Goal: Information Seeking & Learning: Find specific fact

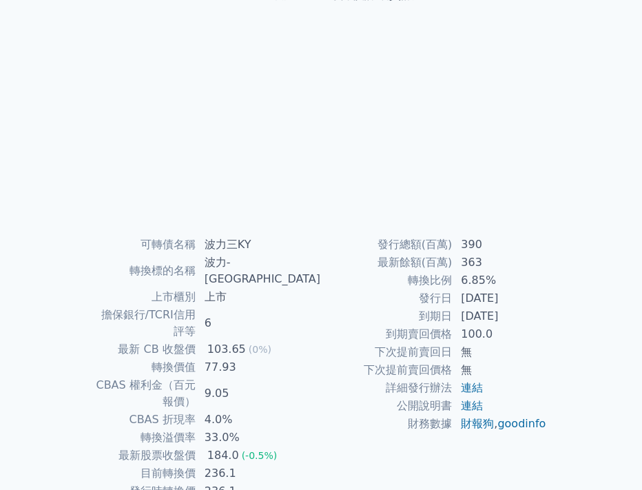
scroll to position [110, 0]
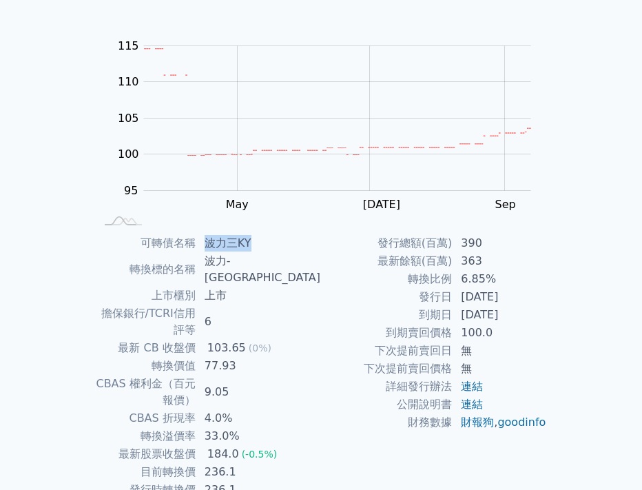
drag, startPoint x: 262, startPoint y: 241, endPoint x: 287, endPoint y: 245, distance: 25.2
click at [287, 245] on td "波力三KY" at bounding box center [258, 243] width 125 height 18
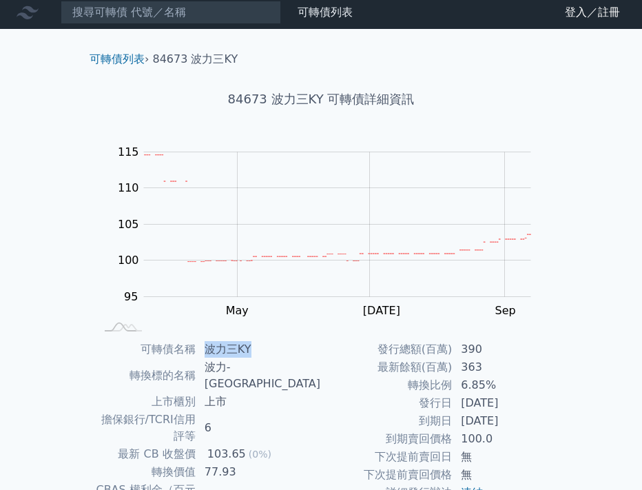
scroll to position [0, 0]
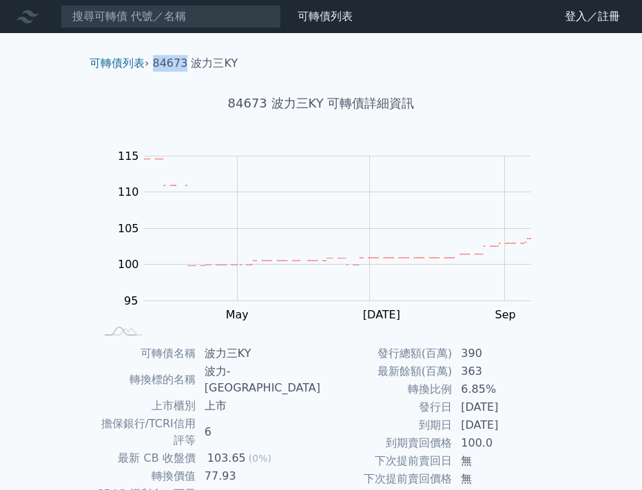
drag, startPoint x: 154, startPoint y: 62, endPoint x: 183, endPoint y: 63, distance: 29.7
click at [183, 63] on li "84673 波力三KY" at bounding box center [195, 63] width 85 height 17
copy li "84673"
drag, startPoint x: 241, startPoint y: 423, endPoint x: 276, endPoint y: 424, distance: 35.2
click at [276, 449] on td "103.65 (0%)" at bounding box center [258, 458] width 125 height 18
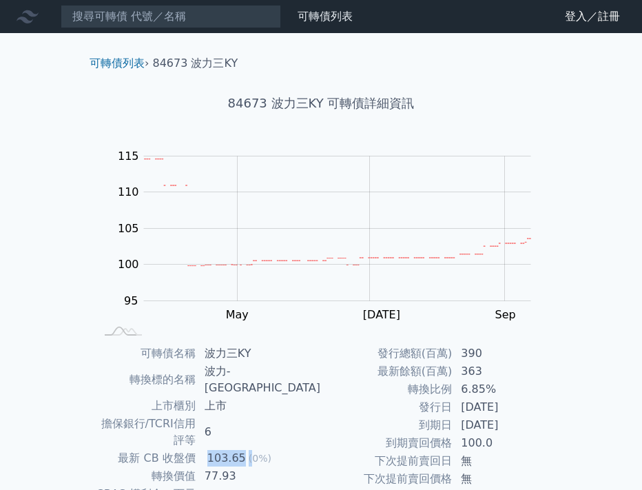
drag, startPoint x: 238, startPoint y: 425, endPoint x: 277, endPoint y: 425, distance: 38.6
click at [277, 449] on td "103.65 (0%)" at bounding box center [258, 458] width 125 height 18
copy td "103.65 ("
